Goal: Navigation & Orientation: Find specific page/section

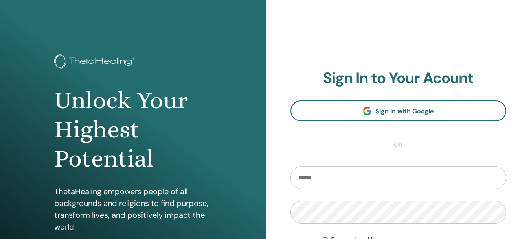
scroll to position [79, 0]
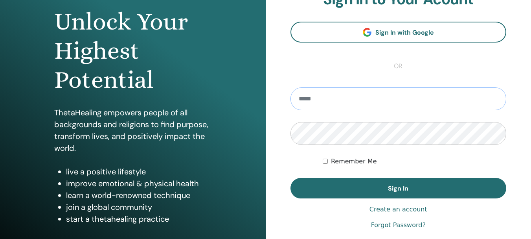
click at [315, 101] on input "email" at bounding box center [399, 98] width 216 height 23
type input "**********"
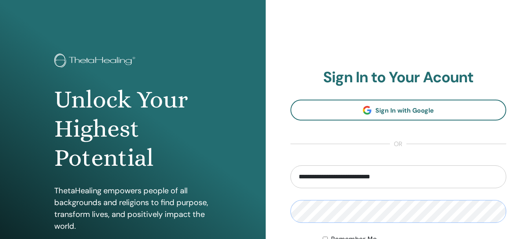
scroll to position [0, 0]
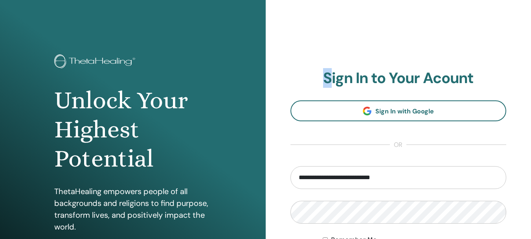
drag, startPoint x: 326, startPoint y: 78, endPoint x: 331, endPoint y: 79, distance: 5.6
click at [331, 79] on h2 "Sign In to Your Acount" at bounding box center [399, 78] width 216 height 18
copy h2 "S"
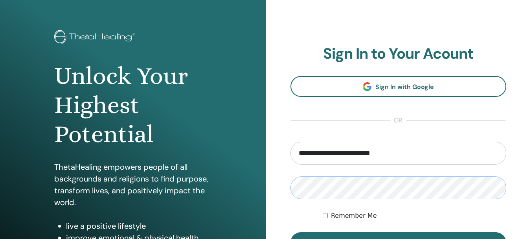
scroll to position [79, 0]
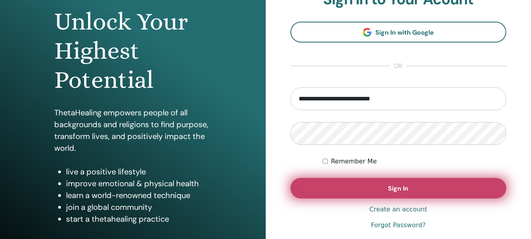
click at [383, 190] on button "Sign In" at bounding box center [399, 188] width 216 height 20
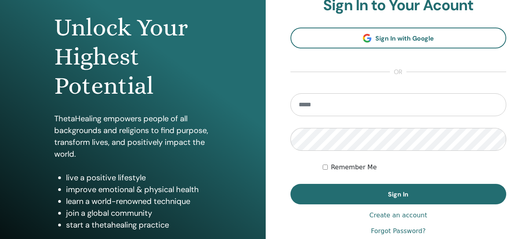
scroll to position [79, 0]
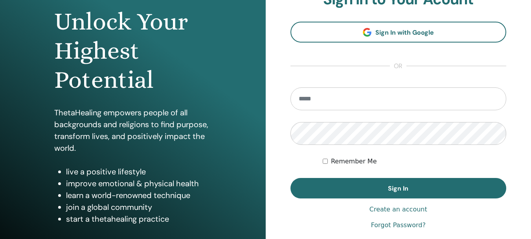
click at [336, 97] on input "email" at bounding box center [399, 98] width 216 height 23
type input "**********"
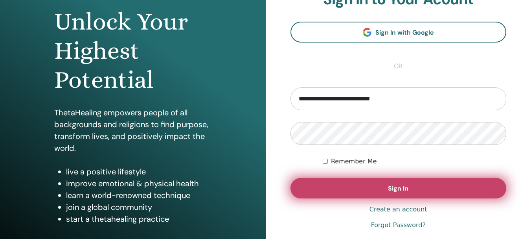
click at [345, 190] on button "Sign In" at bounding box center [399, 188] width 216 height 20
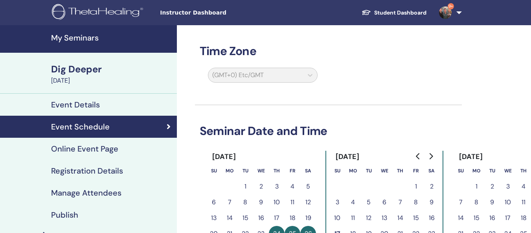
click at [88, 40] on h4 "My Seminars" at bounding box center [111, 37] width 121 height 9
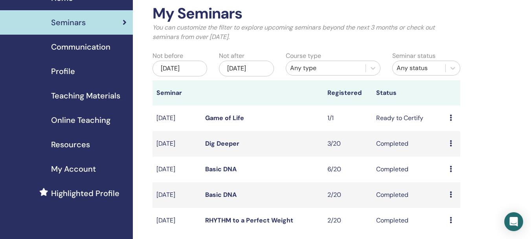
scroll to position [79, 0]
